Goal: Information Seeking & Learning: Learn about a topic

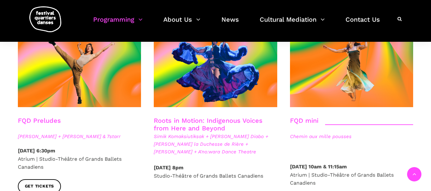
scroll to position [957, 0]
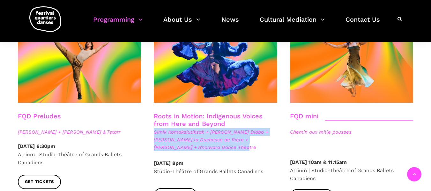
drag, startPoint x: 213, startPoint y: 119, endPoint x: 152, endPoint y: 106, distance: 62.8
click at [152, 112] on div "Roots in Motion: Indigenous Voices from Here and Beyond Simik Komaksiutiksak + …" at bounding box center [215, 135] width 136 height 47
copy span "Simik Komaksiutiksak + [PERSON_NAME] Diabo + [PERSON_NAME] la Duchesse de Rière…"
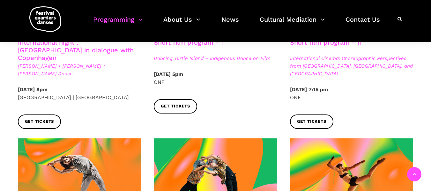
scroll to position [351, 0]
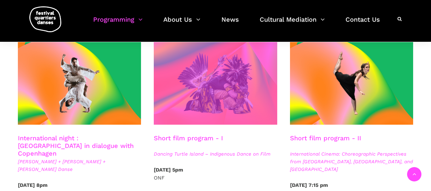
click at [258, 114] on span at bounding box center [215, 83] width 123 height 83
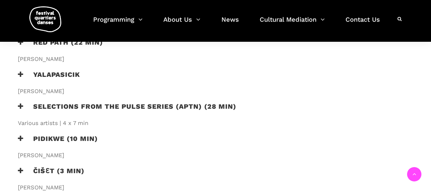
scroll to position [510, 0]
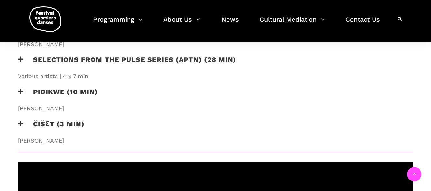
click at [178, 56] on h3 "Selections from the PULSE series (APTN) (28 min)" at bounding box center [127, 64] width 218 height 16
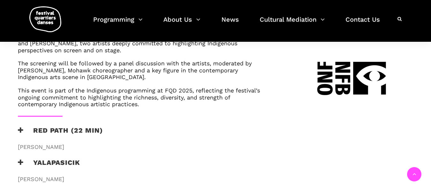
scroll to position [415, 0]
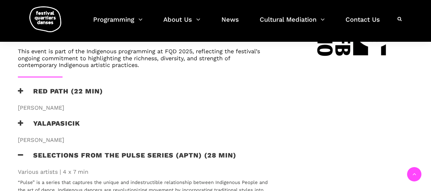
drag, startPoint x: 35, startPoint y: 103, endPoint x: 15, endPoint y: 104, distance: 20.1
click at [15, 104] on div "RED PATH (22 min) Thérèse Ottawa" at bounding box center [143, 100] width 264 height 27
copy span "Thérèse Ottawa"
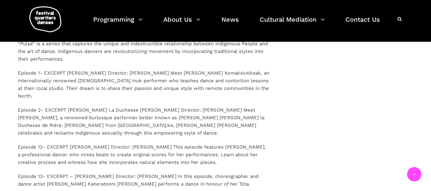
scroll to position [542, 0]
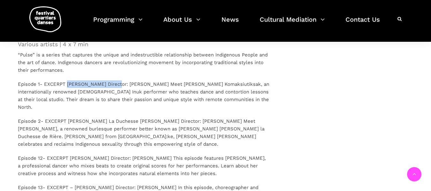
drag, startPoint x: 67, startPoint y: 78, endPoint x: 117, endPoint y: 80, distance: 50.8
click at [117, 80] on p "Episode 1- EXCERPT Keenan Komaksiutisak Director: Abraham Côté Meet Keenan Koma…" at bounding box center [143, 95] width 251 height 31
copy p "Keenan Komaksiutisak"
click at [128, 86] on p "Episode 1- EXCERPT Keenan Komaksiutisak Director: Abraham Côté Meet Keenan Koma…" at bounding box center [143, 95] width 251 height 31
drag, startPoint x: 100, startPoint y: 135, endPoint x: 70, endPoint y: 137, distance: 30.4
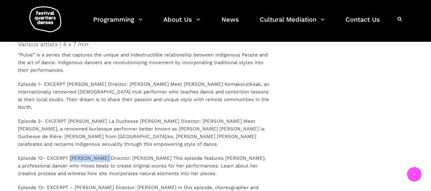
click at [70, 154] on p "Episode 12- EXCERPT Soleil Launière Director: Roxann Whitebean This episode fea…" at bounding box center [143, 165] width 251 height 23
click at [78, 154] on p "Episode 12- EXCERPT Soleil Launière Director: Roxann Whitebean This episode fea…" at bounding box center [143, 165] width 251 height 23
drag, startPoint x: 103, startPoint y: 135, endPoint x: 70, endPoint y: 137, distance: 33.8
click at [70, 154] on p "Episode 12- EXCERPT Soleil Launière Director: Roxann Whitebean This episode fea…" at bounding box center [143, 165] width 251 height 23
copy p "Soleil Launière"
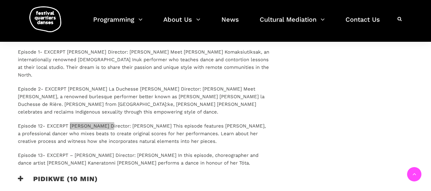
scroll to position [638, 0]
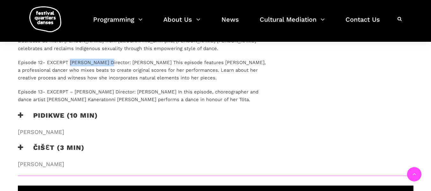
drag, startPoint x: 98, startPoint y: 141, endPoint x: 13, endPoint y: 143, distance: 84.6
click at [13, 144] on div "ČIŠƐT (3 min) Cameron Fraser-Monroe" at bounding box center [143, 157] width 264 height 27
copy span "Cameron Fraser-Monroe"
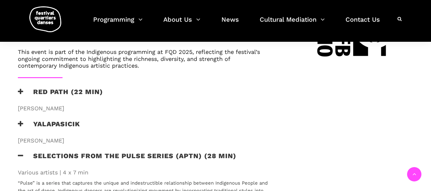
scroll to position [415, 0]
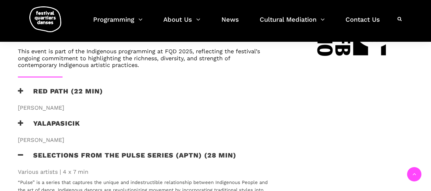
click at [22, 151] on h3 "Selections from the PULSE series (APTN) (28 min)" at bounding box center [127, 159] width 218 height 16
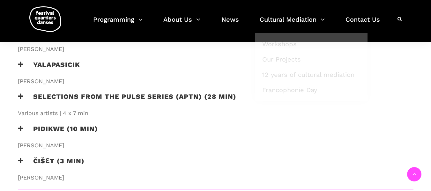
scroll to position [478, 0]
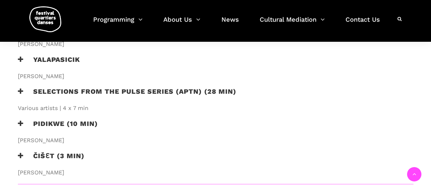
click at [55, 104] on span "Various artists | 4 x 7 min" at bounding box center [143, 108] width 251 height 9
click at [78, 87] on h3 "Selections from the PULSE series (APTN) (28 min)" at bounding box center [127, 95] width 218 height 16
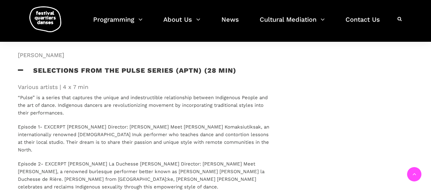
scroll to position [510, 0]
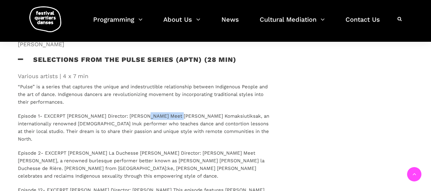
drag, startPoint x: 175, startPoint y: 110, endPoint x: 143, endPoint y: 109, distance: 32.5
click at [143, 112] on p "Episode 1- EXCERPT Keenan Komaksiutisak Director: Abraham Côté Meet Keenan Koma…" at bounding box center [143, 127] width 251 height 31
copy p "Abraham Côté"
click at [165, 149] on p "Episode 2- EXCERPT Loulou La Duchesse De Rière Director: Courtney Montour Meet …" at bounding box center [143, 164] width 251 height 31
drag, startPoint x: 160, startPoint y: 138, endPoint x: 201, endPoint y: 139, distance: 40.9
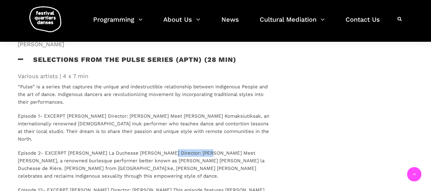
click at [201, 149] on p "Episode 2- EXCERPT Loulou La Duchesse De Rière Director: Courtney Montour Meet …" at bounding box center [143, 164] width 251 height 31
click at [171, 149] on p "Episode 2- EXCERPT Loulou La Duchesse De Rière Director: Courtney Montour Meet …" at bounding box center [143, 164] width 251 height 31
drag, startPoint x: 167, startPoint y: 138, endPoint x: 202, endPoint y: 139, distance: 34.8
click at [202, 149] on p "Episode 2- EXCERPT Loulou La Duchesse De Rière Director: Courtney Montour Meet …" at bounding box center [143, 164] width 251 height 31
copy p "Courtney Montour"
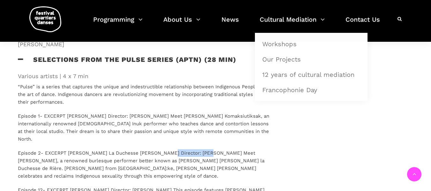
scroll to position [542, 0]
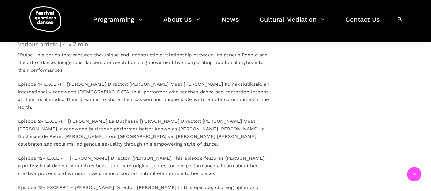
click at [126, 154] on p "Episode 12- EXCERPT Soleil Launière Director: Roxann Whitebean This episode fea…" at bounding box center [143, 165] width 251 height 23
drag, startPoint x: 128, startPoint y: 136, endPoint x: 171, endPoint y: 138, distance: 42.5
click at [171, 154] on p "Episode 12- EXCERPT Soleil Launière Director: Roxann Whitebean This episode fea…" at bounding box center [143, 165] width 251 height 23
copy p "Roxann Whitebean"
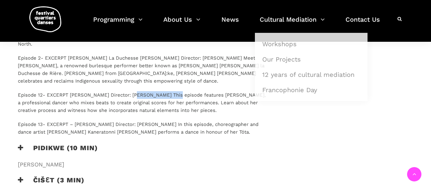
scroll to position [606, 0]
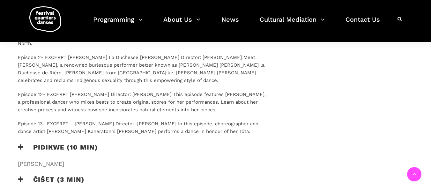
click at [141, 143] on div "Pidikwe (10 min)" at bounding box center [143, 151] width 251 height 16
